Goal: Entertainment & Leisure: Consume media (video, audio)

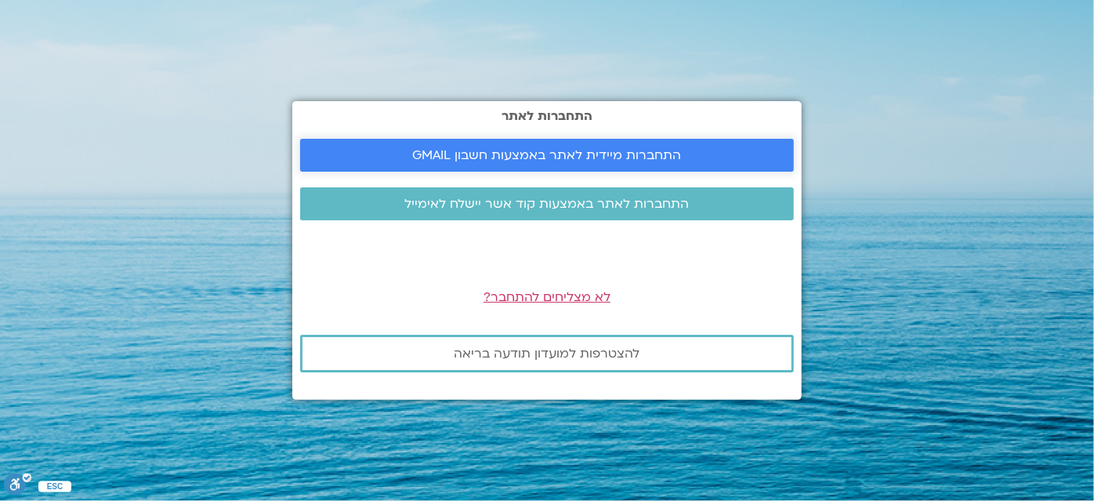
click at [552, 146] on link "התחברות מיידית לאתר באמצעות חשבון GMAIL" at bounding box center [547, 155] width 494 height 33
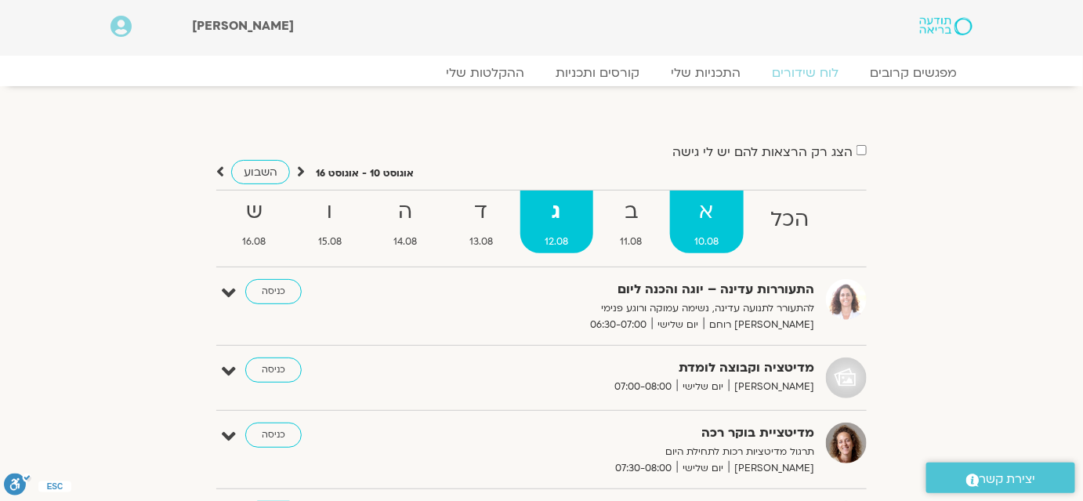
click at [688, 198] on strong "א" at bounding box center [707, 211] width 74 height 35
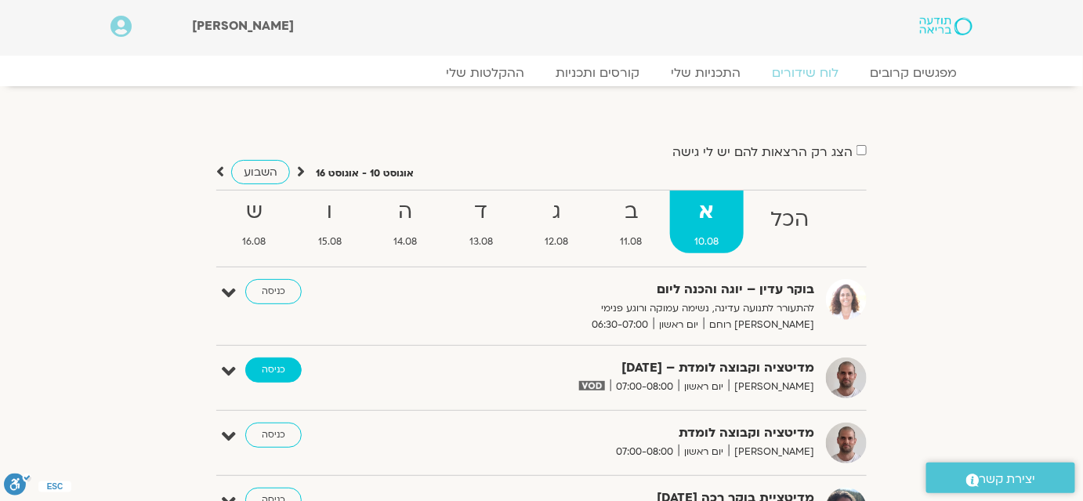
click at [277, 371] on link "כניסה" at bounding box center [273, 369] width 56 height 25
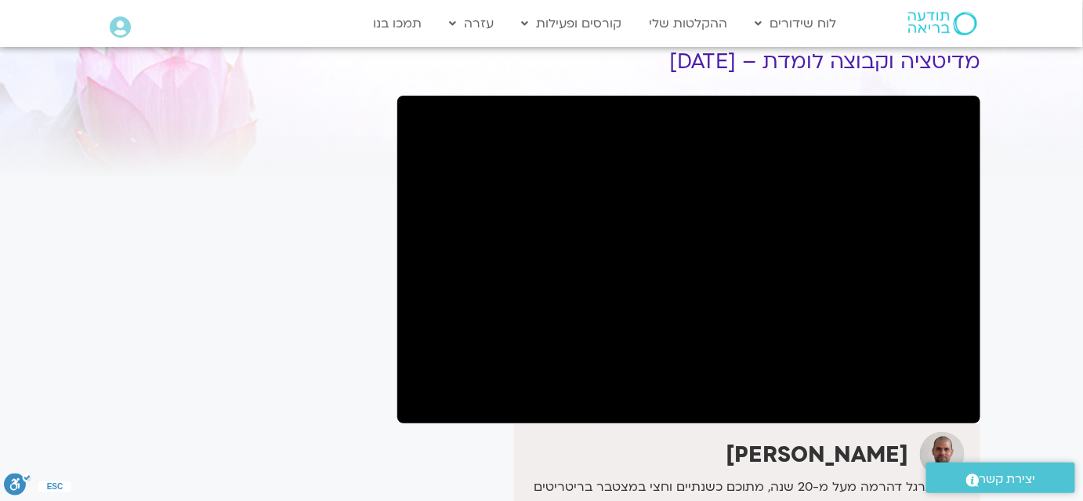
scroll to position [142, 0]
